Goal: Find specific page/section: Find specific page/section

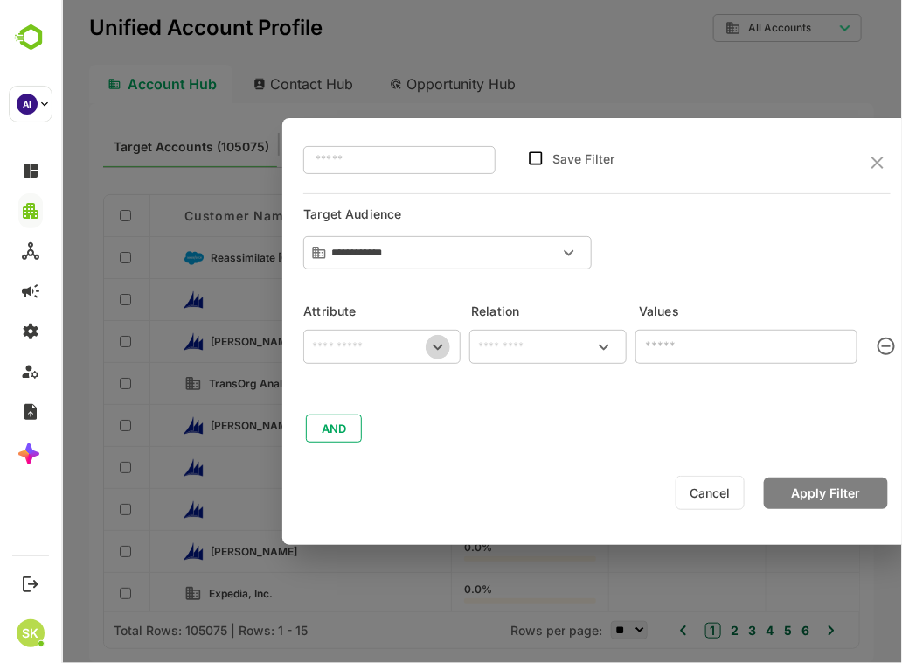
click at [430, 338] on icon "Open" at bounding box center [437, 347] width 21 height 21
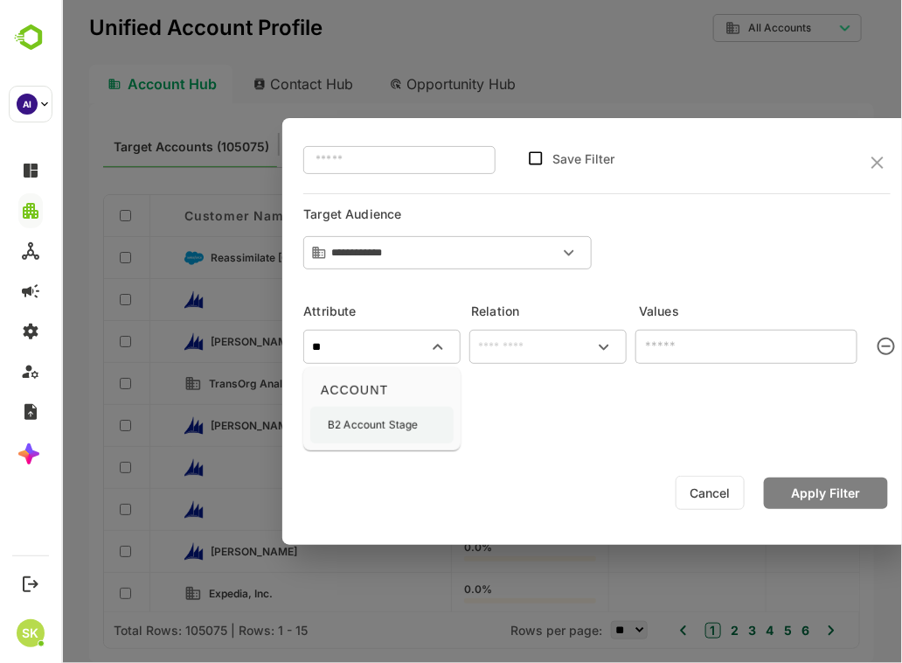
type input "**"
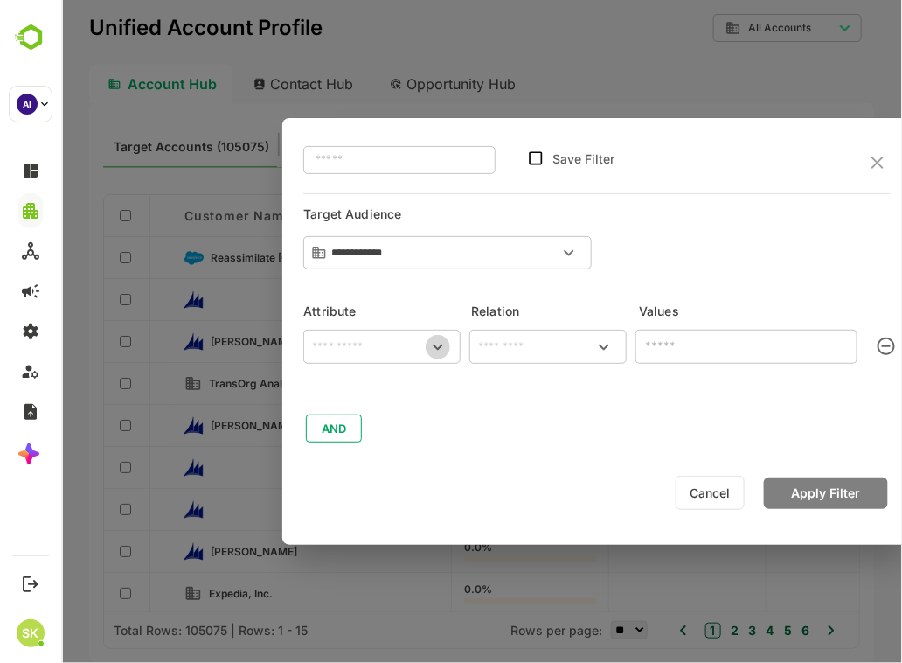
click at [438, 354] on icon "Open" at bounding box center [437, 347] width 21 height 21
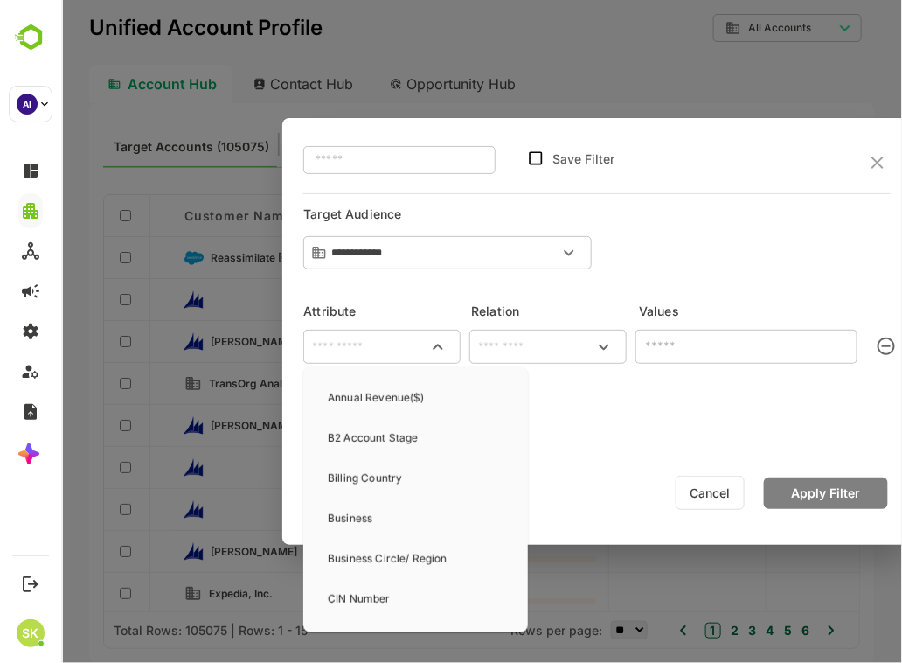
scroll to position [269, 0]
click at [386, 447] on div "B2 Account Stage" at bounding box center [372, 437] width 90 height 37
type input "**********"
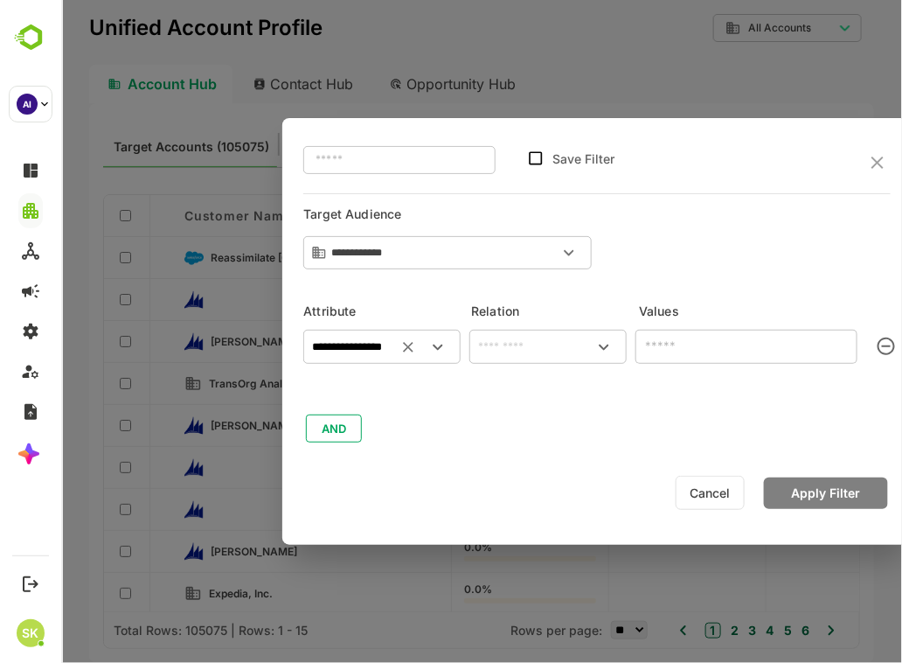
click at [429, 341] on icon "Open" at bounding box center [437, 347] width 21 height 21
click at [568, 342] on input "text" at bounding box center [547, 347] width 150 height 21
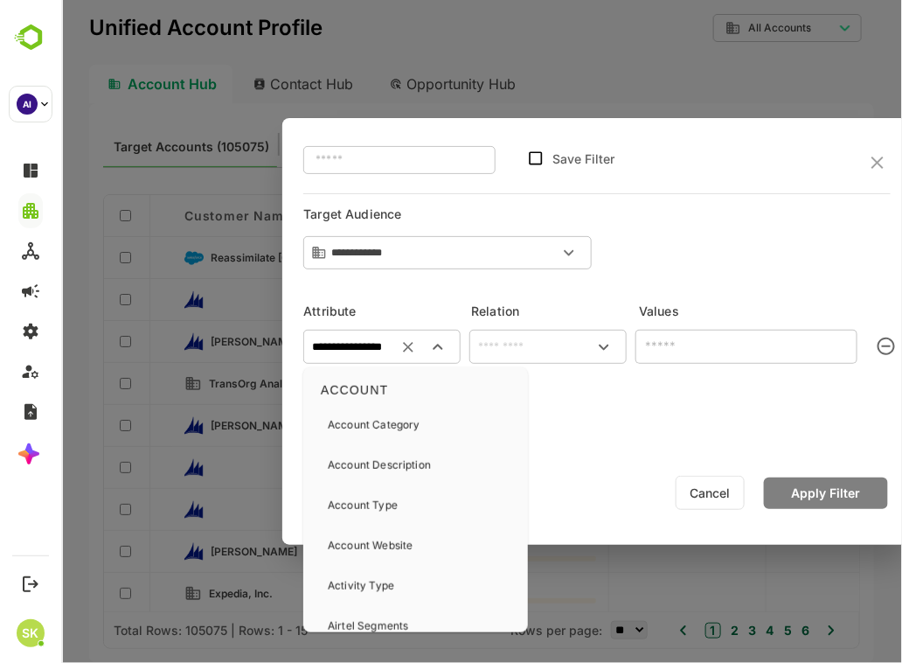
click at [390, 343] on input "**********" at bounding box center [381, 347] width 150 height 21
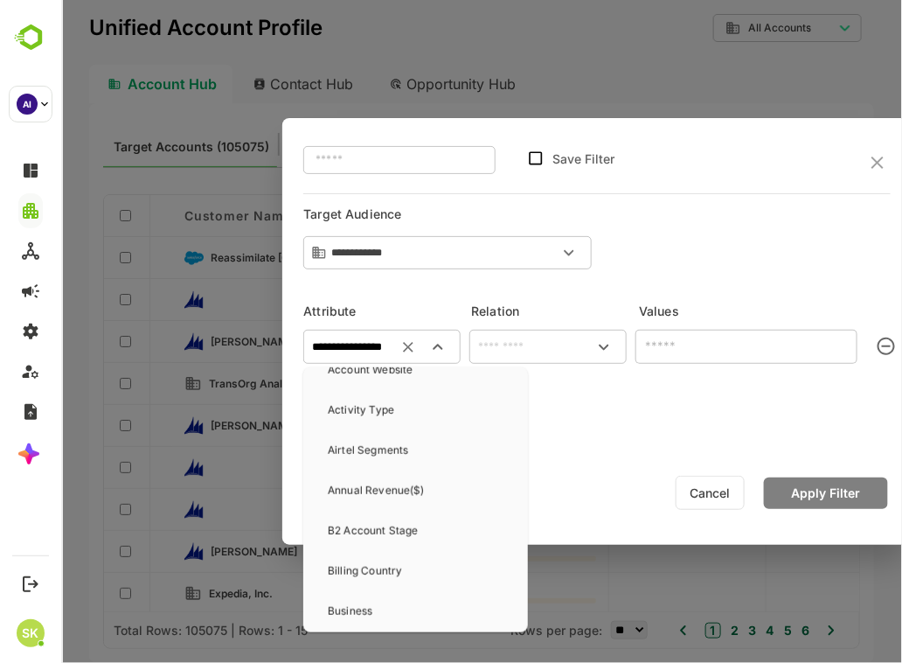
scroll to position [177, 0]
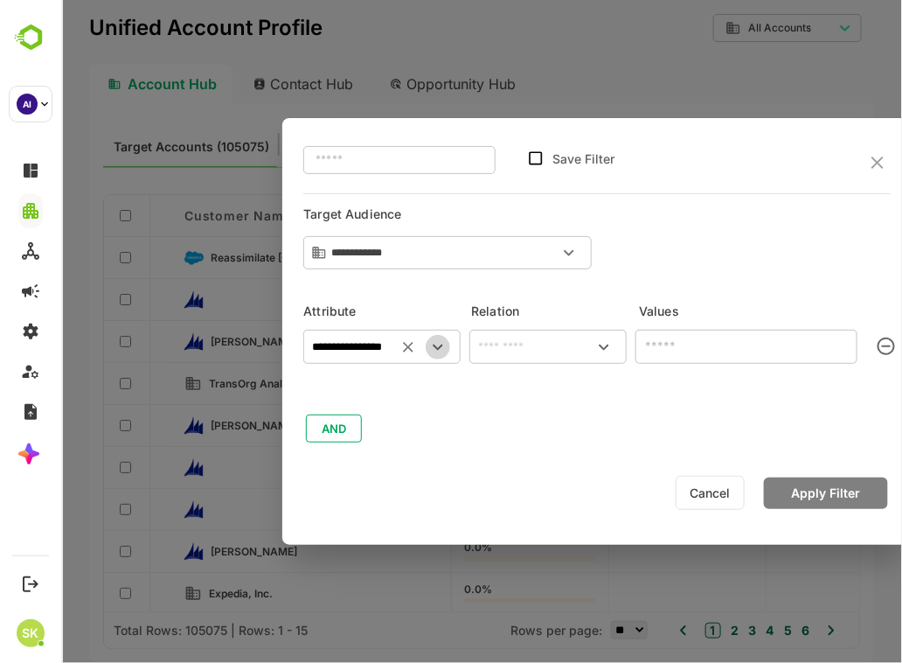
click at [442, 344] on icon "Open" at bounding box center [437, 347] width 21 height 21
click at [395, 348] on button "Clear" at bounding box center [407, 347] width 24 height 24
click at [434, 348] on icon "Open" at bounding box center [437, 347] width 21 height 21
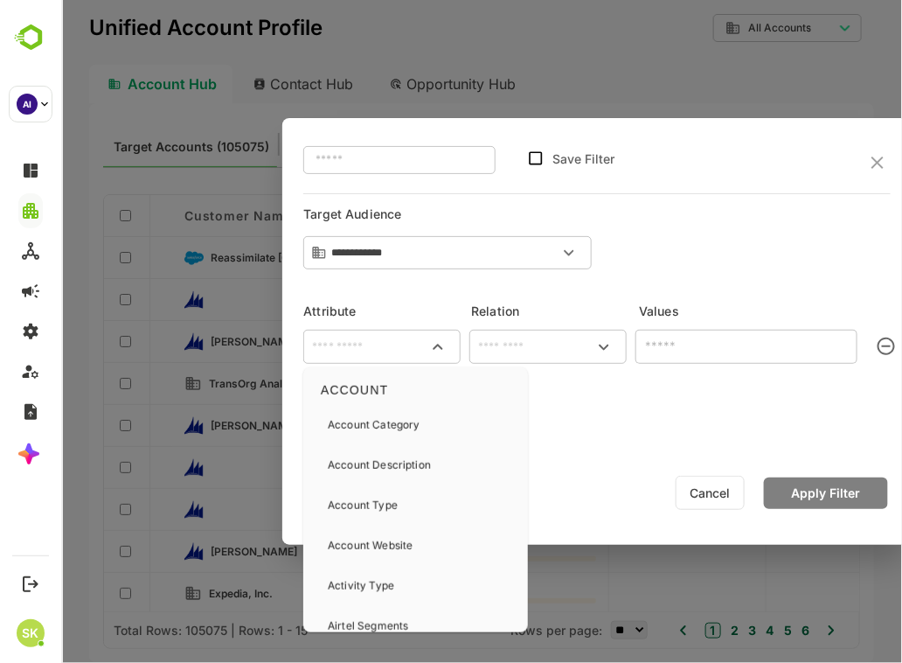
click at [401, 343] on input "text" at bounding box center [381, 347] width 150 height 21
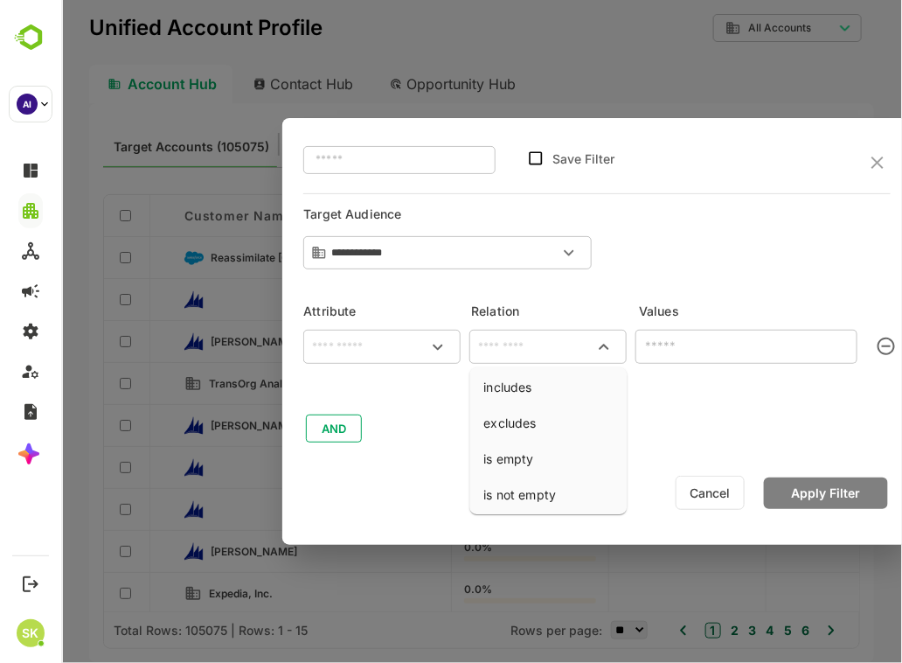
click at [530, 338] on input "text" at bounding box center [547, 347] width 150 height 21
click at [687, 354] on input "text" at bounding box center [746, 347] width 222 height 34
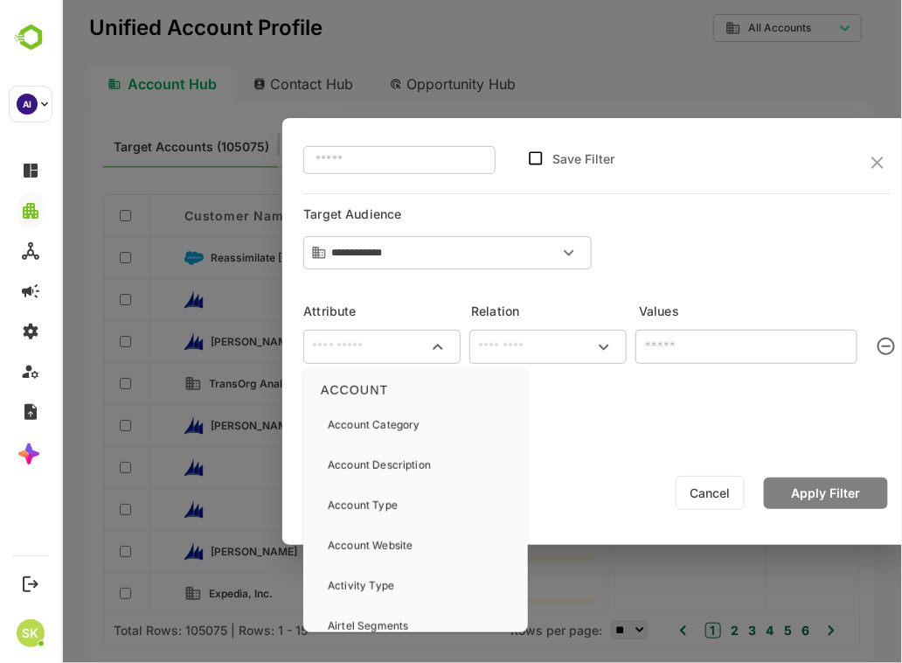
click at [416, 342] on input "text" at bounding box center [381, 347] width 150 height 21
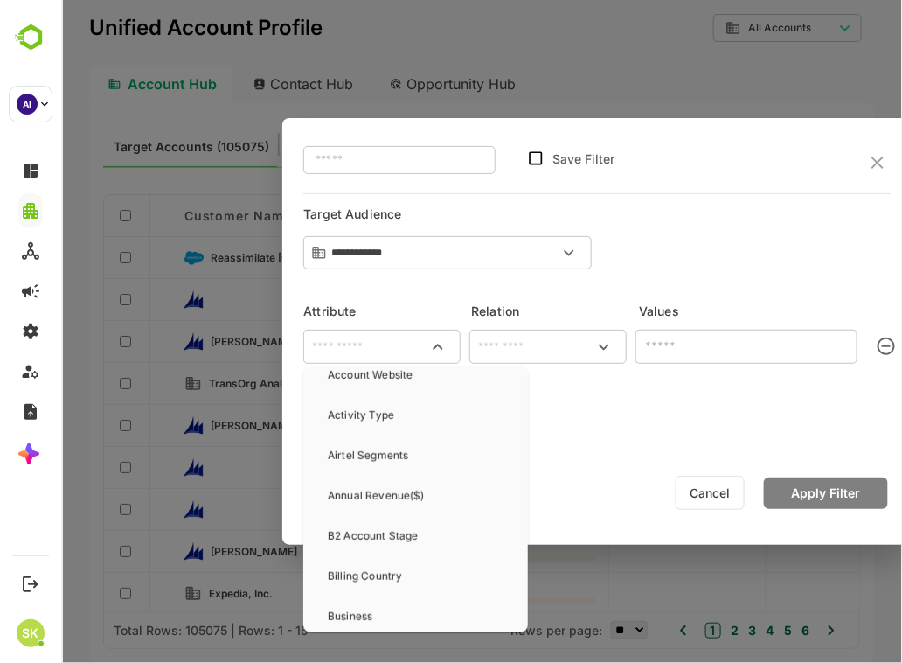
scroll to position [177, 0]
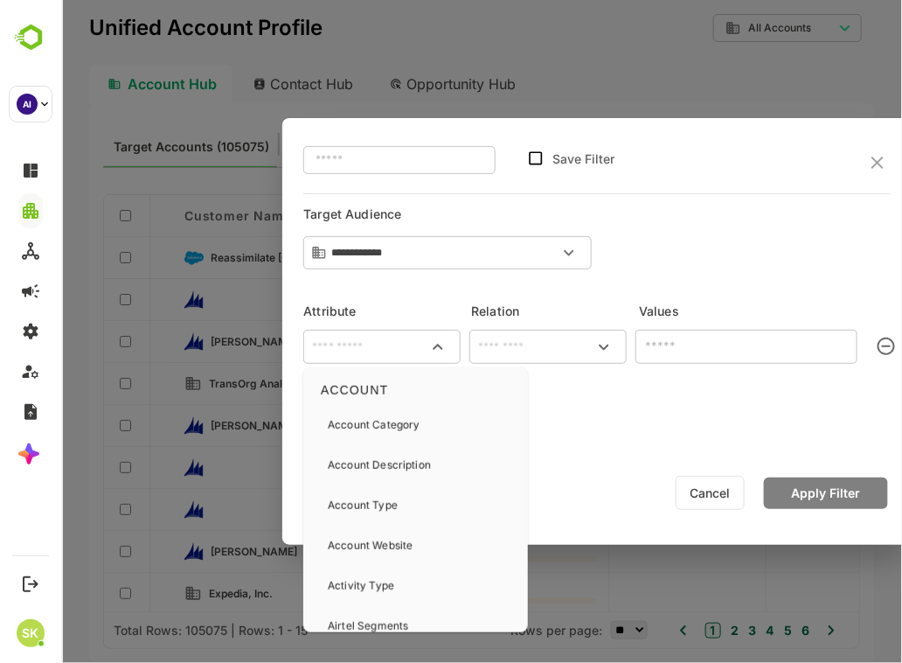
click at [411, 345] on input "text" at bounding box center [381, 347] width 150 height 21
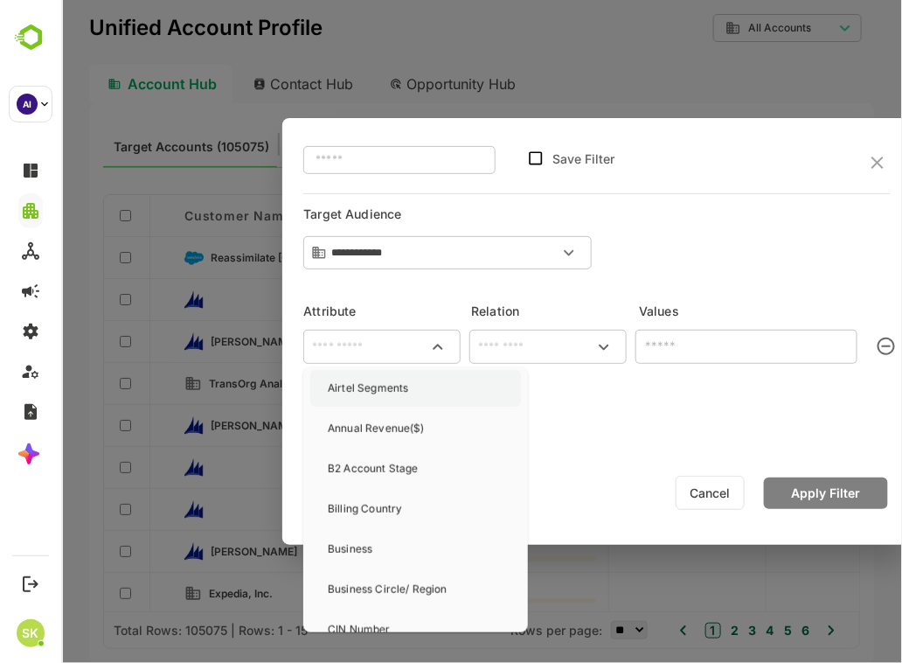
scroll to position [220, 0]
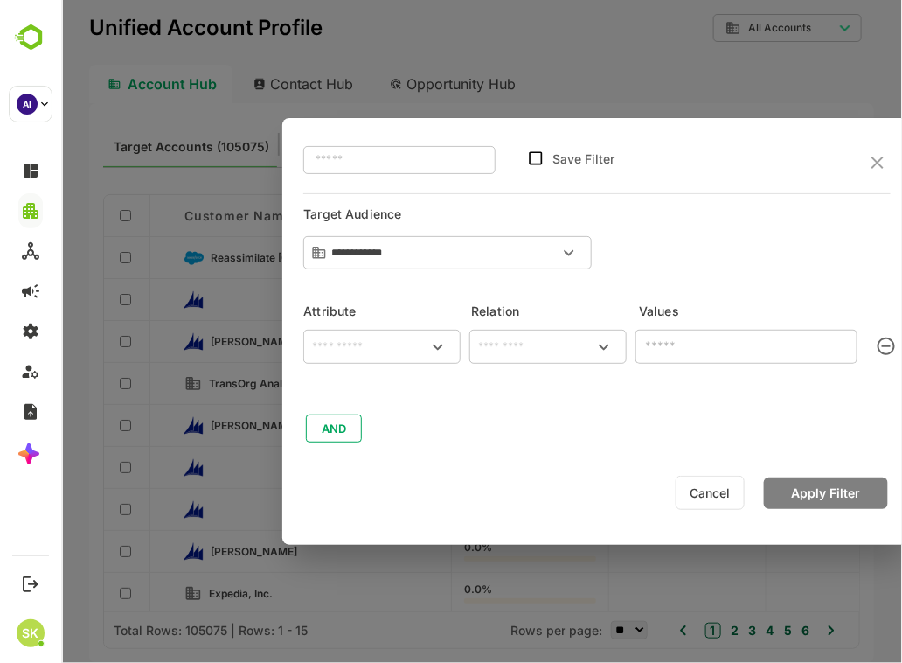
click at [395, 355] on input "text" at bounding box center [381, 347] width 150 height 21
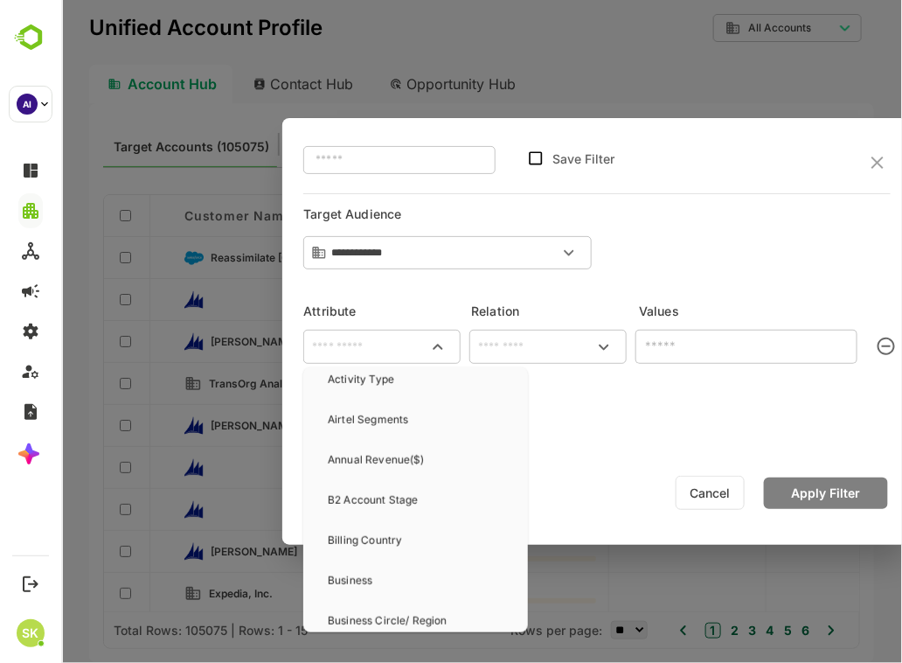
scroll to position [207, 0]
click at [385, 499] on p "B2 Account Stage" at bounding box center [372, 499] width 90 height 16
type input "**********"
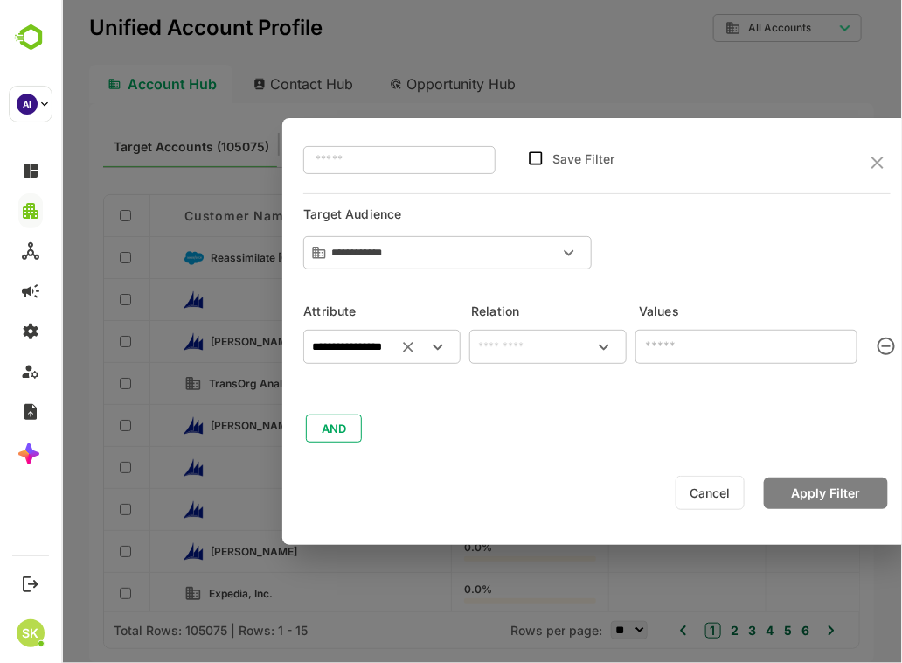
click at [590, 356] on div at bounding box center [603, 347] width 30 height 30
click at [600, 344] on icon "Open" at bounding box center [603, 347] width 21 height 21
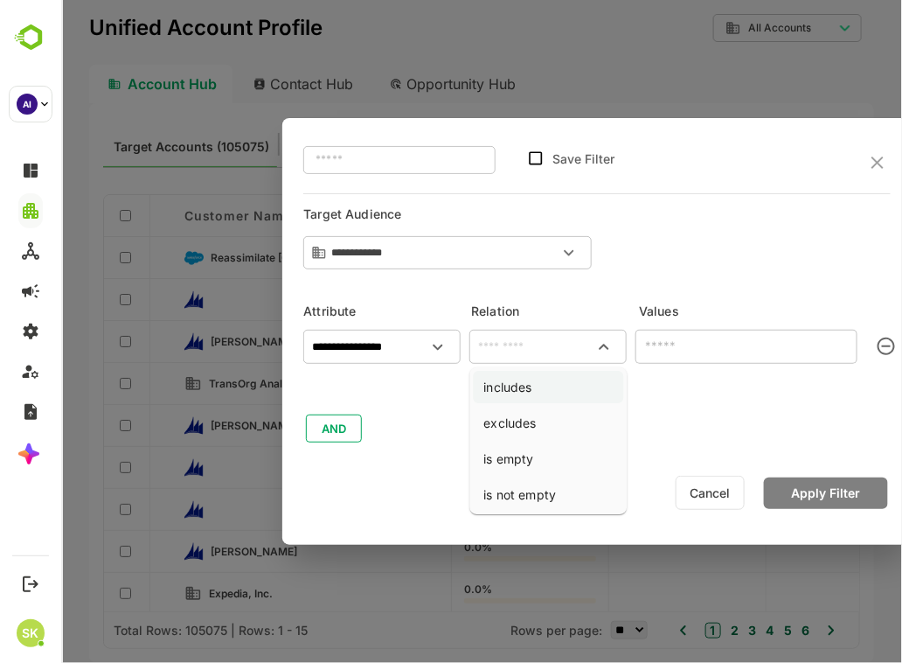
click at [573, 374] on li "includes" at bounding box center [548, 387] width 150 height 32
type input "********"
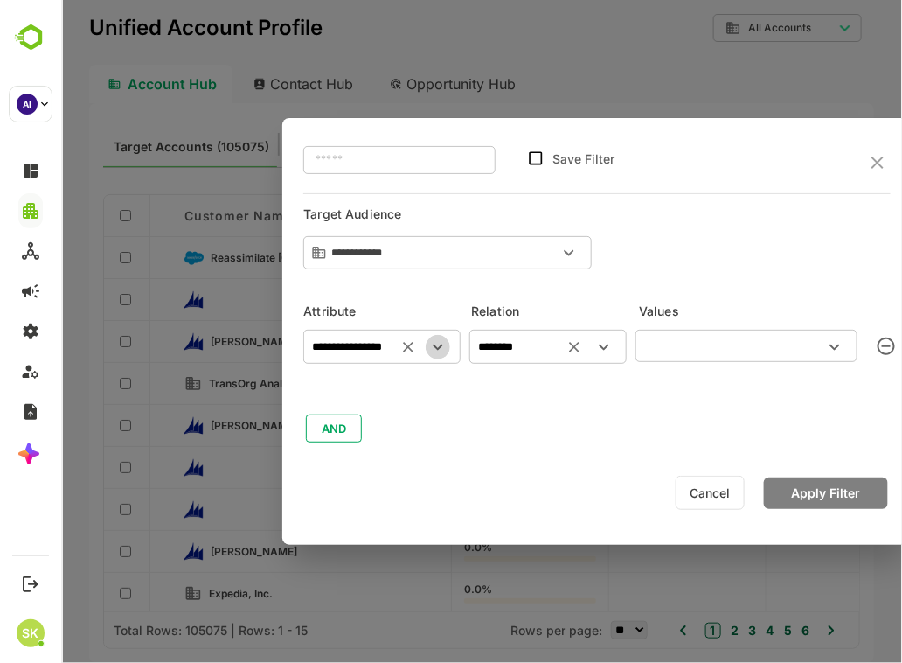
click at [438, 358] on button "Open" at bounding box center [437, 347] width 24 height 24
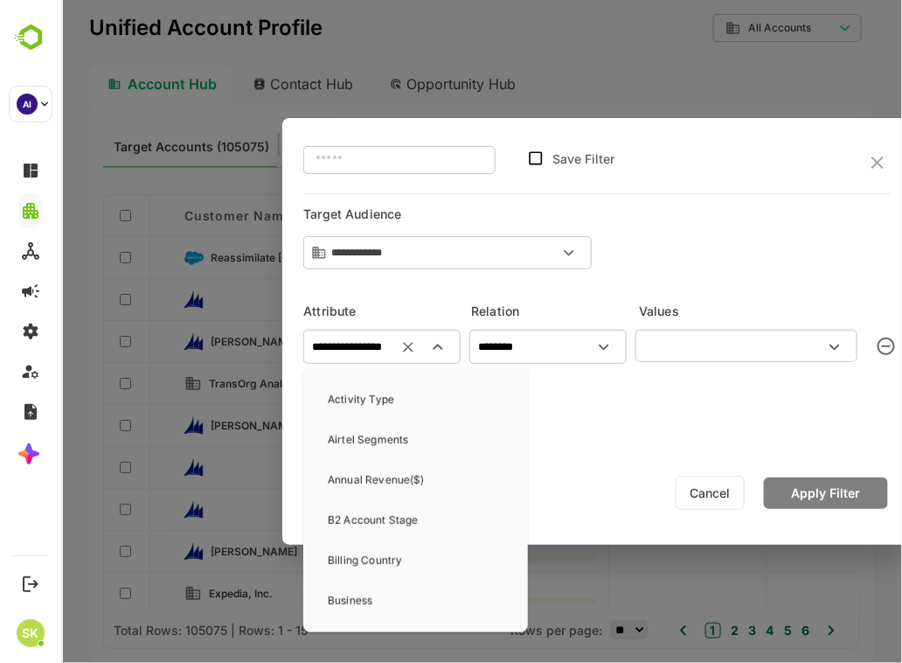
scroll to position [188, 0]
